Goal: Task Accomplishment & Management: Use online tool/utility

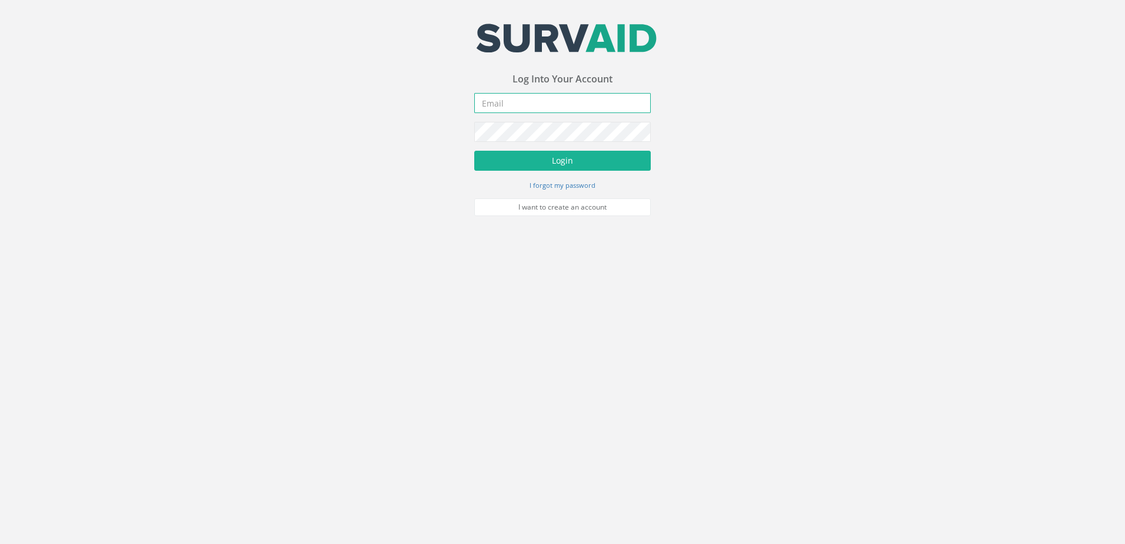
click at [573, 100] on input "email" at bounding box center [562, 103] width 177 height 20
paste input "[EMAIL_ADDRESS][DOMAIN_NAME]"
type input "[EMAIL_ADDRESS][DOMAIN_NAME]"
click at [578, 157] on button "Login" at bounding box center [562, 161] width 177 height 20
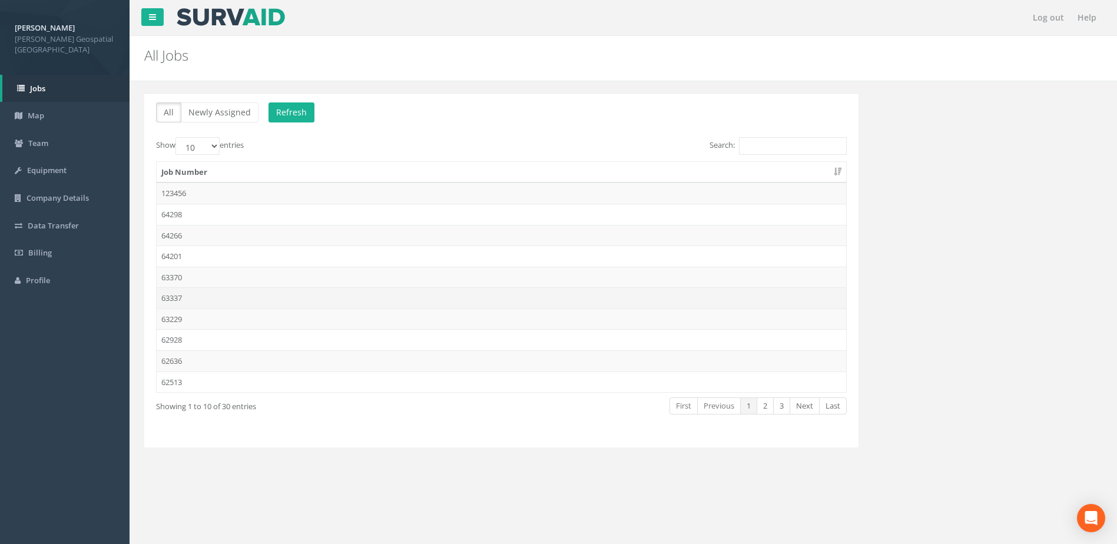
click at [201, 297] on td "63337" at bounding box center [501, 297] width 689 height 21
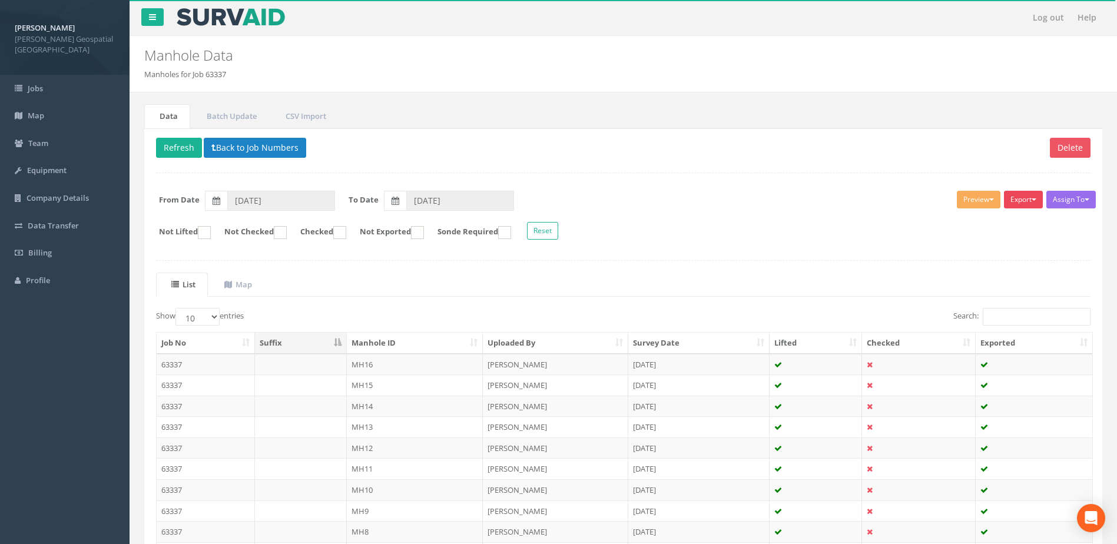
click at [1026, 197] on button "Export" at bounding box center [1023, 200] width 39 height 18
click at [829, 242] on form "Not Lifted Not Checked Checked Not Exported Sonde Required Reset" at bounding box center [623, 232] width 952 height 21
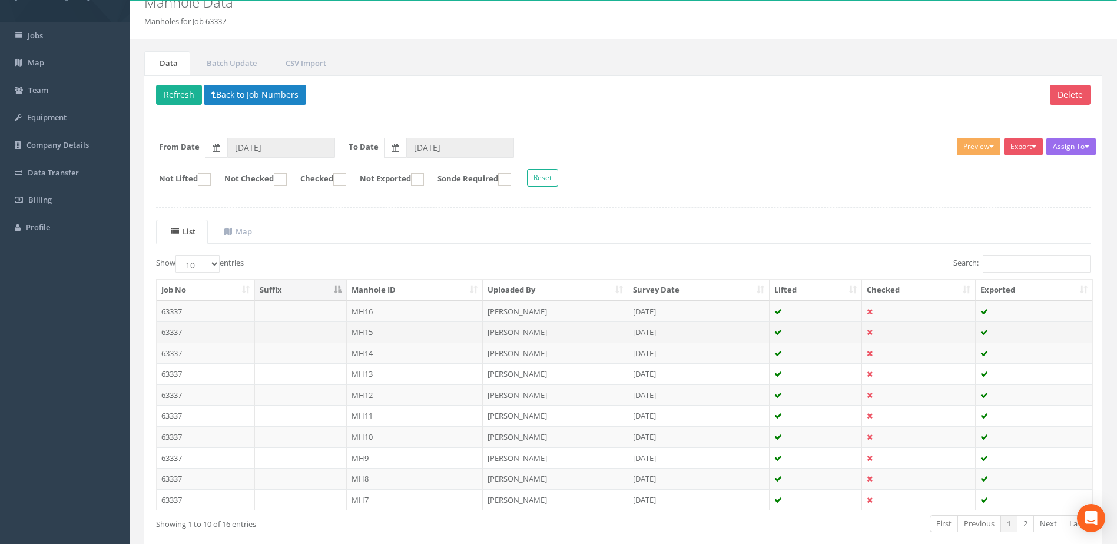
scroll to position [112, 0]
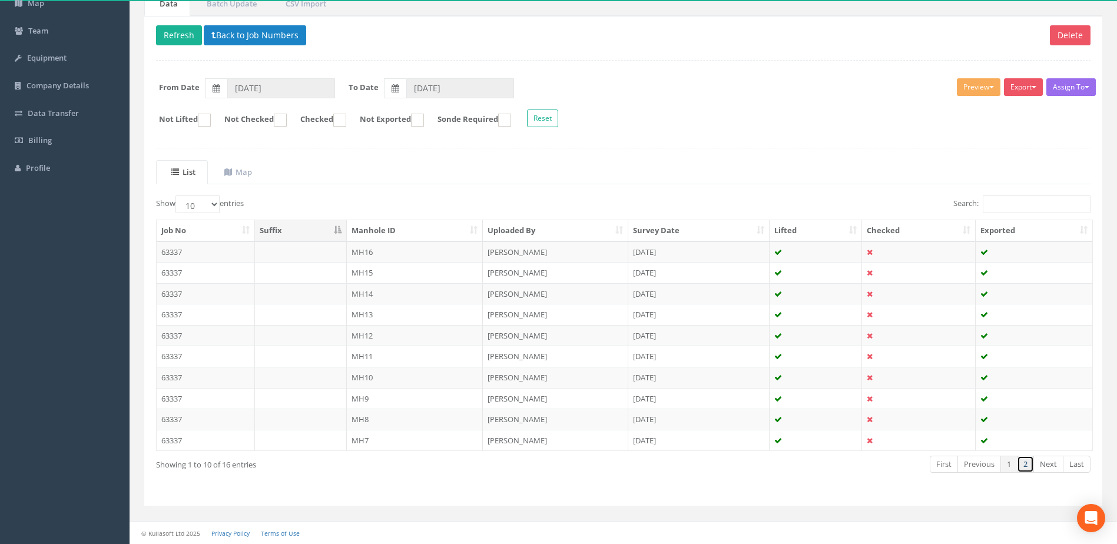
click at [1028, 470] on link "2" at bounding box center [1025, 464] width 17 height 17
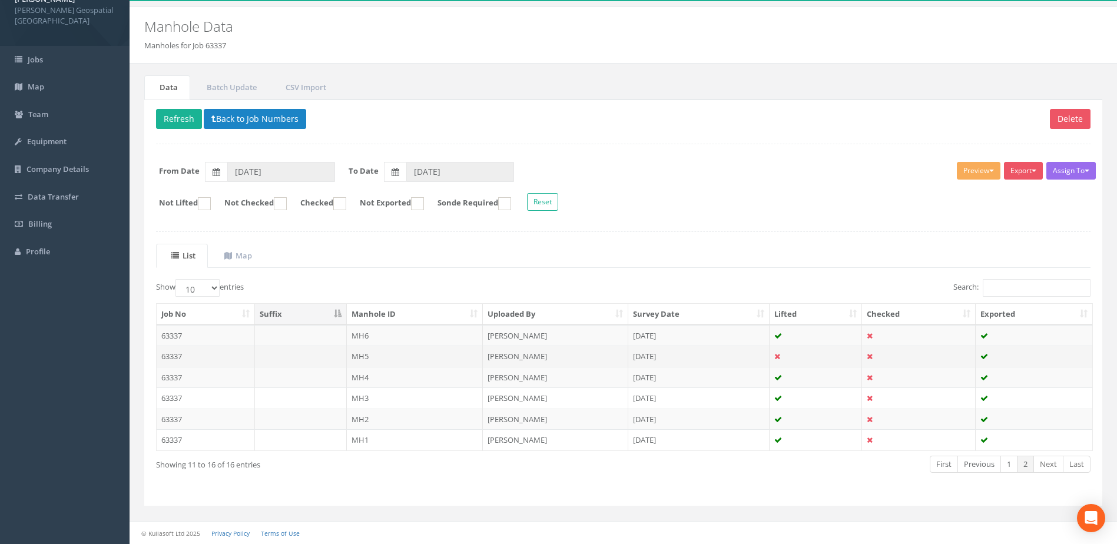
click at [375, 358] on td "MH5" at bounding box center [415, 356] width 137 height 21
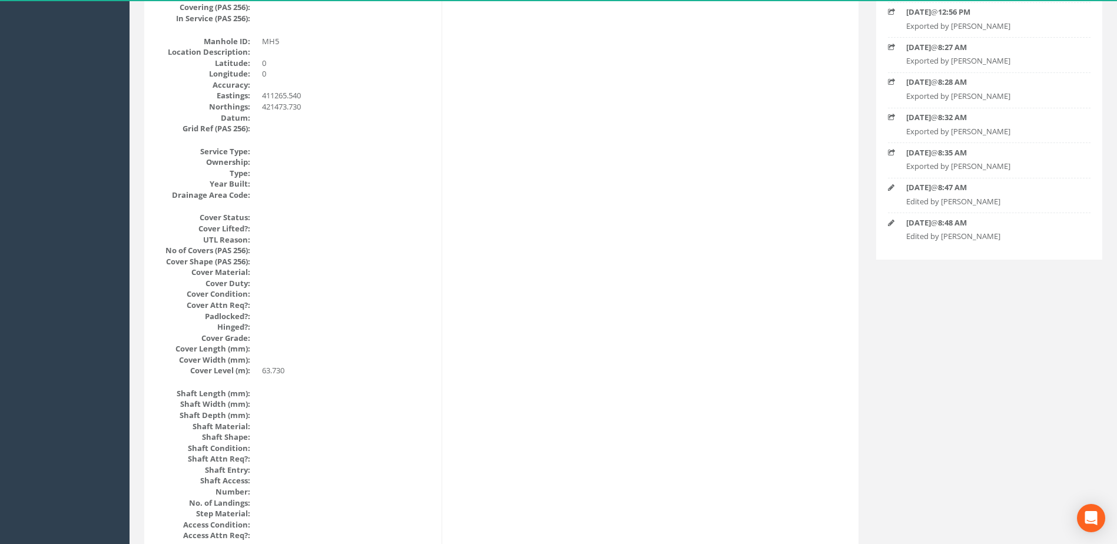
scroll to position [0, 0]
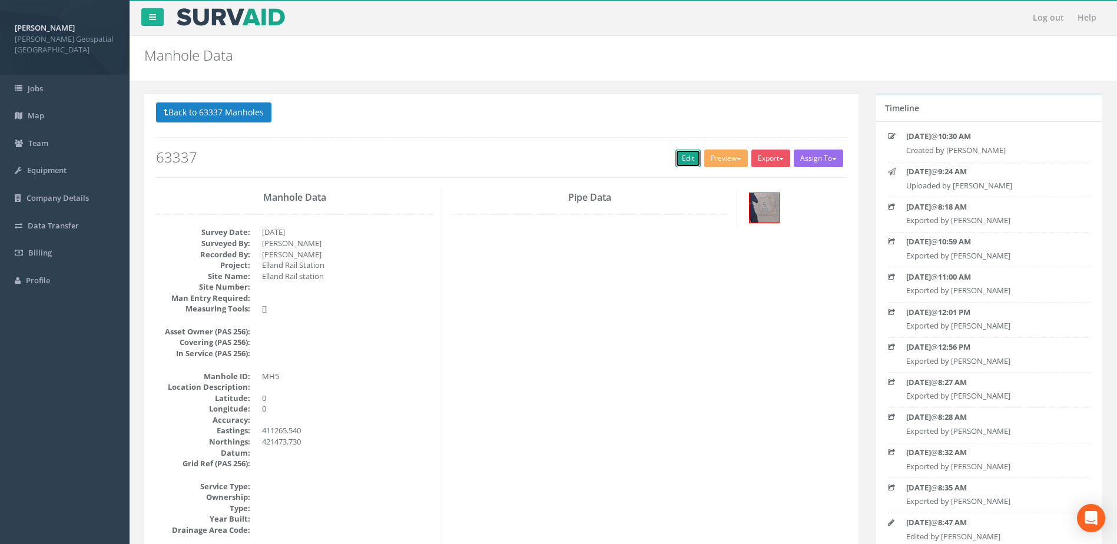
click at [675, 162] on link "Edit" at bounding box center [687, 159] width 25 height 18
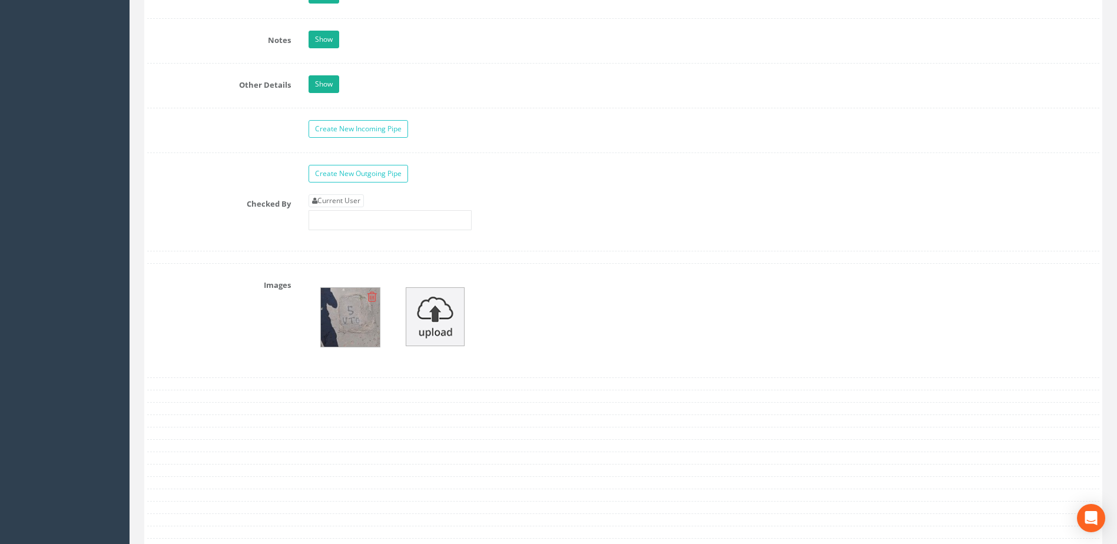
scroll to position [1942, 0]
